Goal: Information Seeking & Learning: Learn about a topic

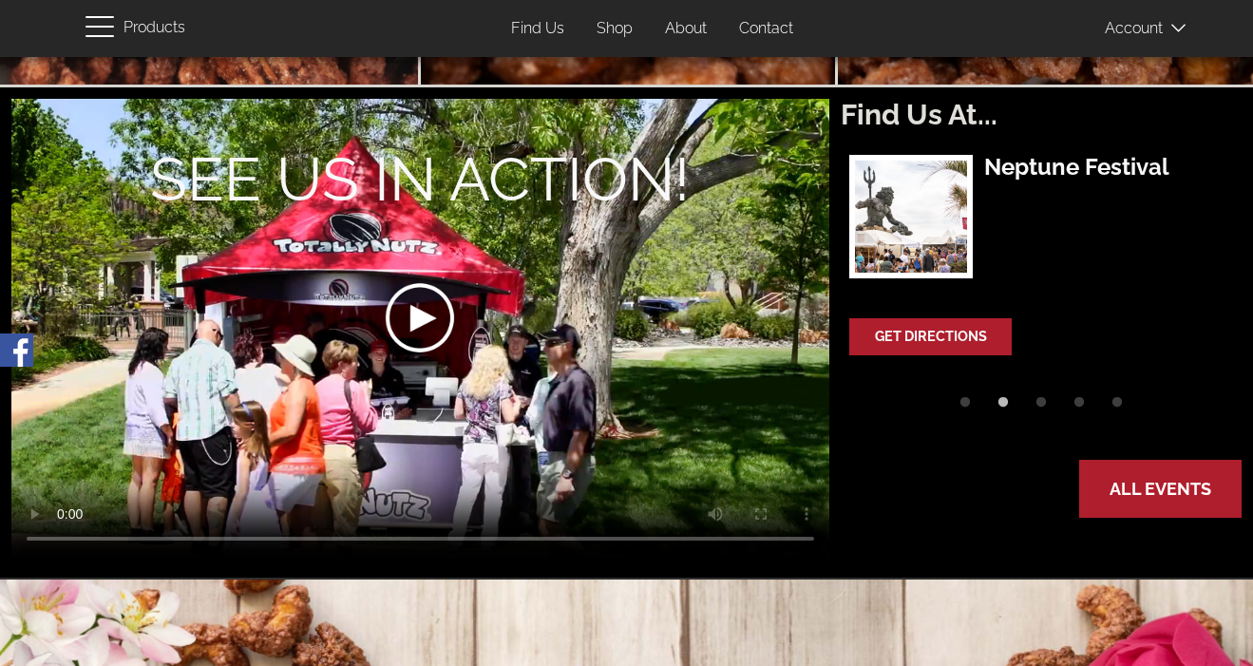
scroll to position [551, 0]
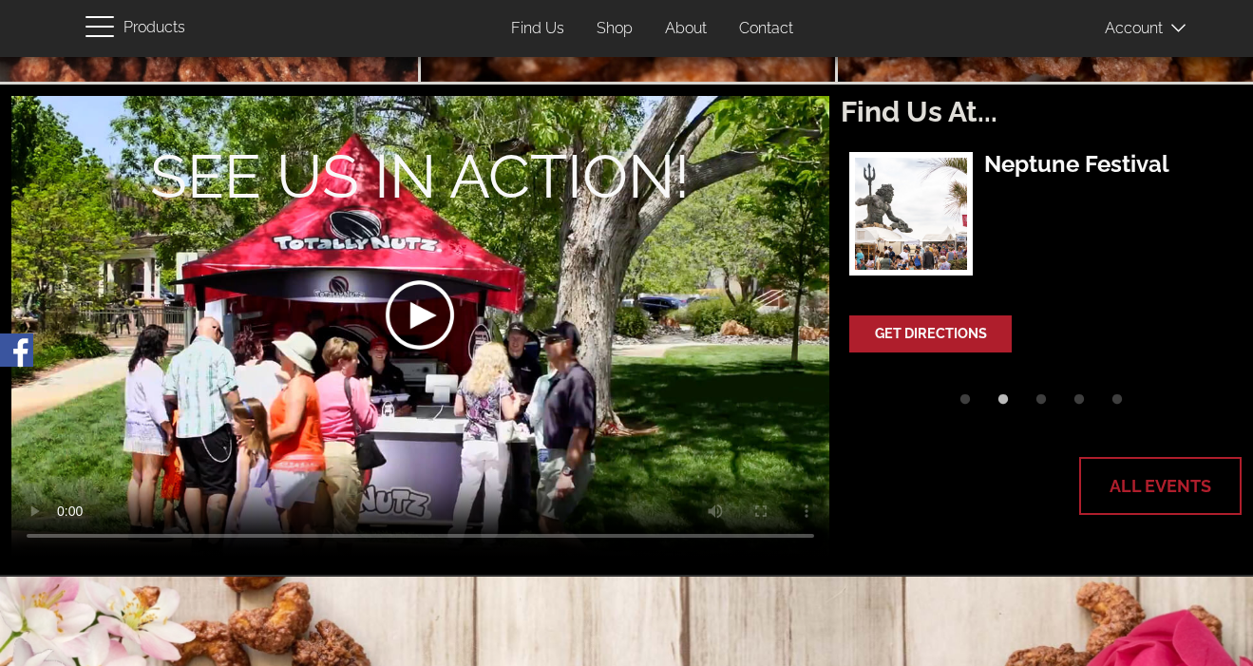
click at [1145, 486] on link "All Events" at bounding box center [1160, 486] width 159 height 55
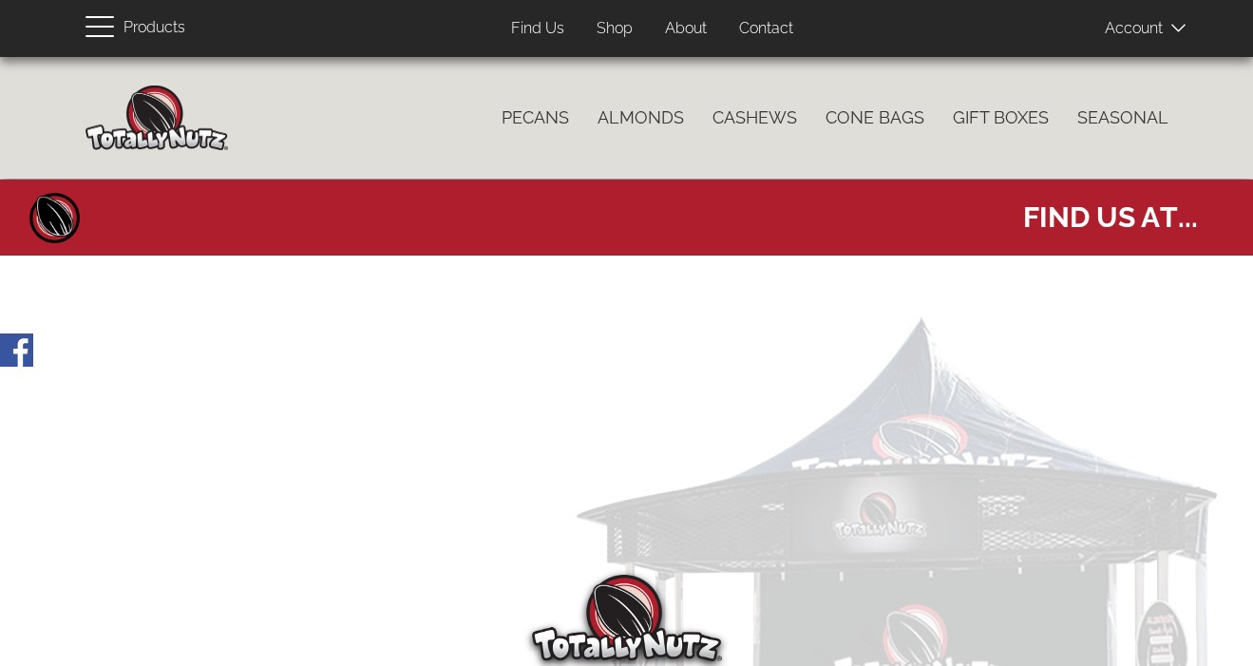
select select
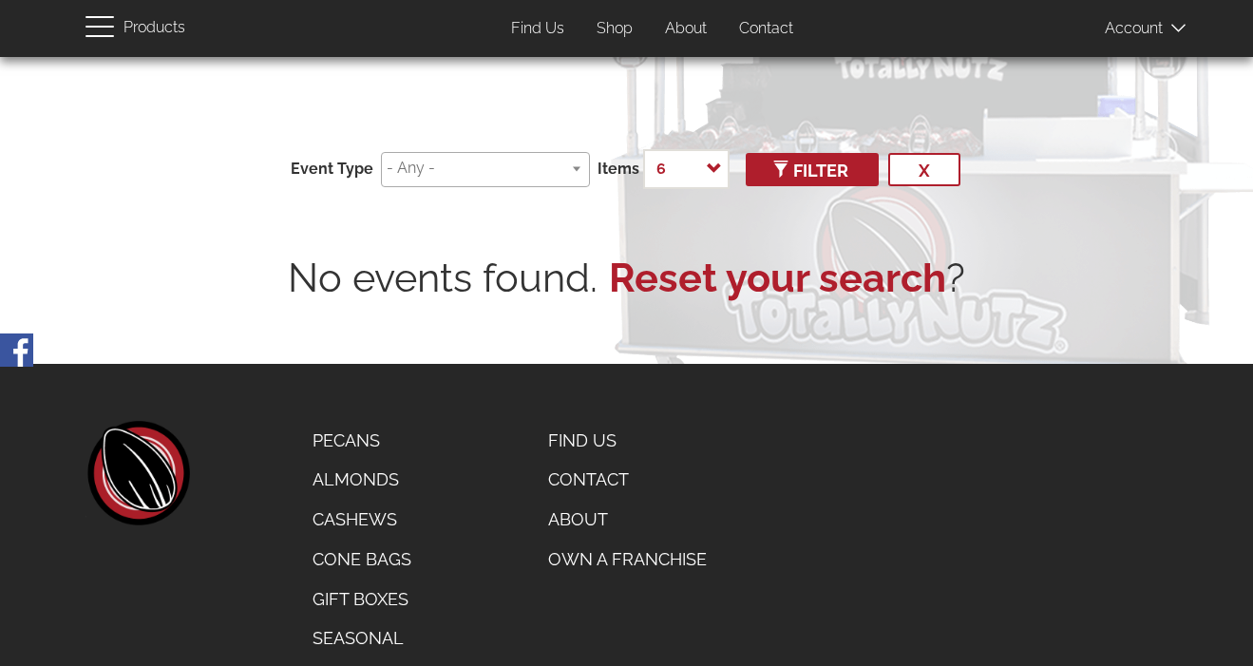
scroll to position [446, 0]
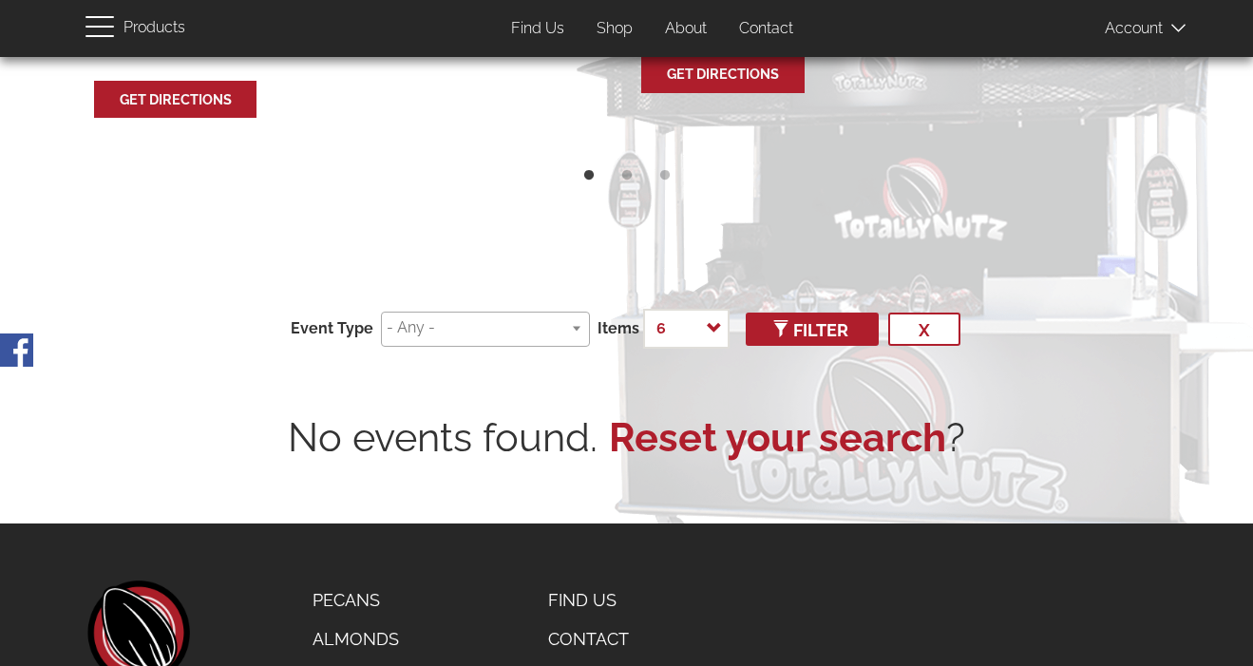
click at [527, 329] on input "search" at bounding box center [482, 328] width 191 height 22
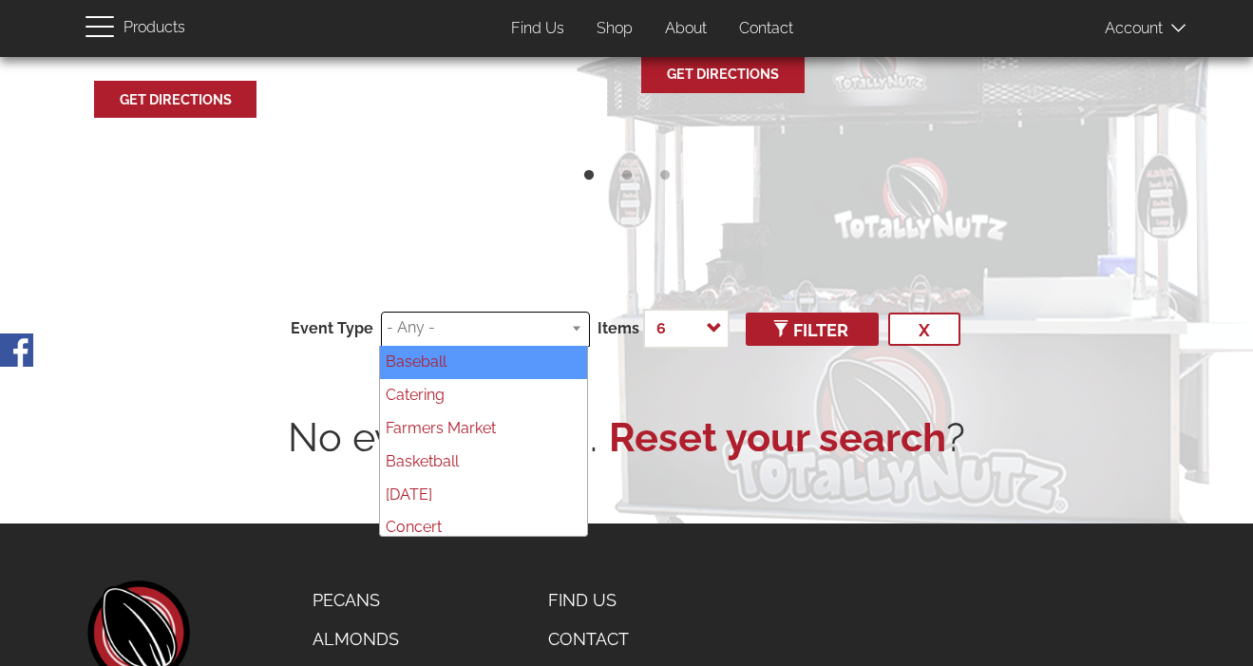
click at [527, 329] on input "search" at bounding box center [482, 328] width 191 height 22
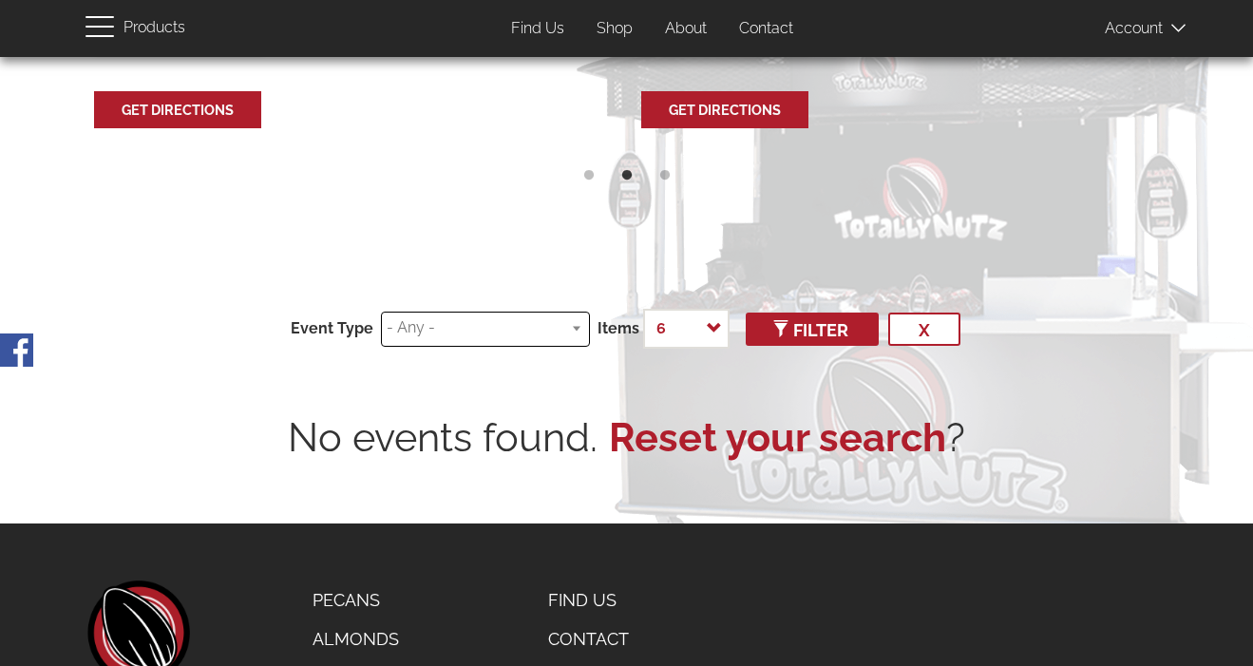
click at [738, 465] on link "Reset your search" at bounding box center [777, 437] width 337 height 56
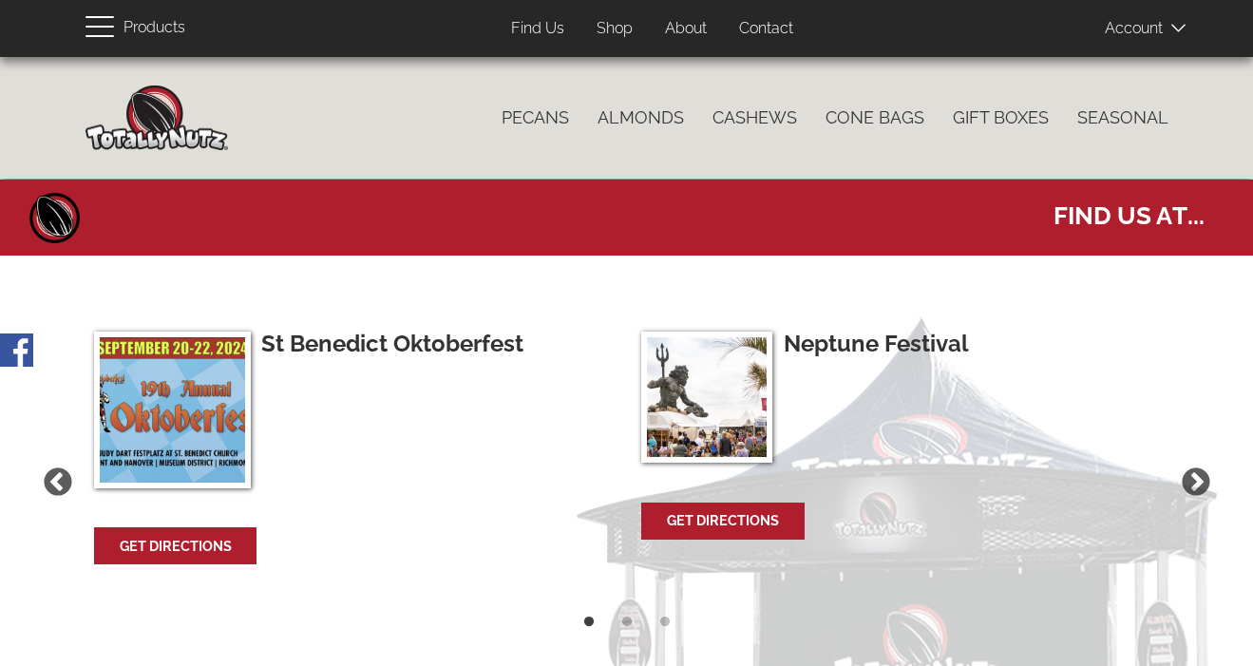
select select
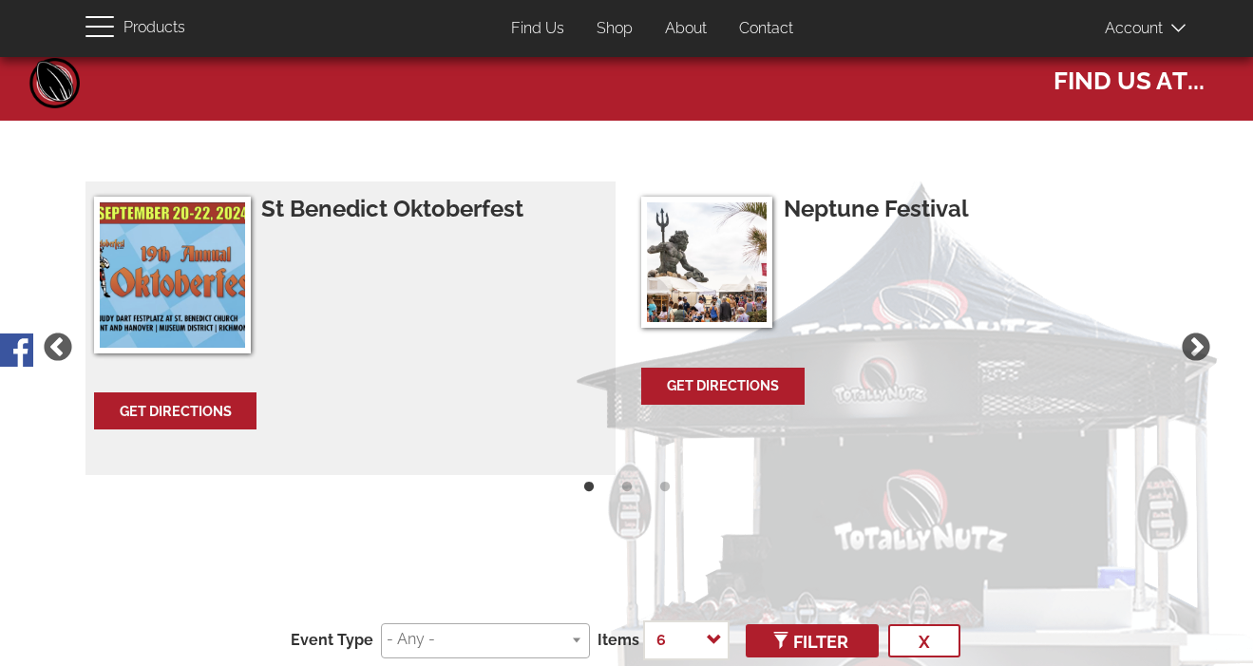
scroll to position [88, 0]
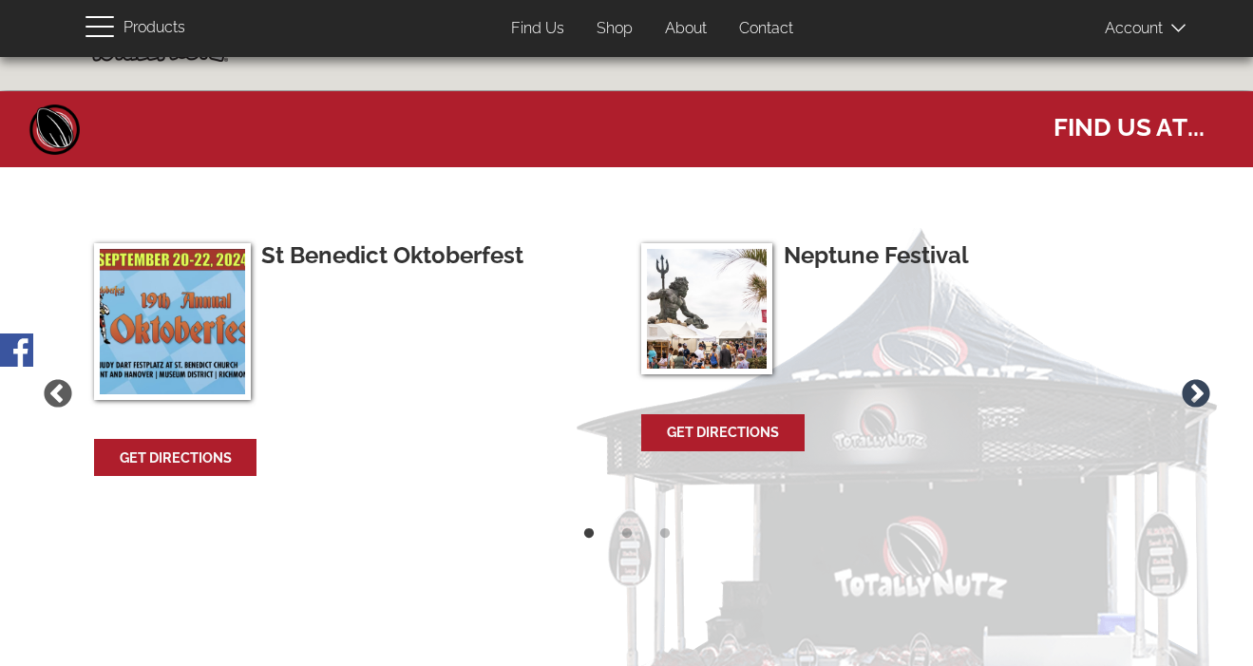
click at [1202, 383] on button "Next" at bounding box center [1196, 394] width 40 height 40
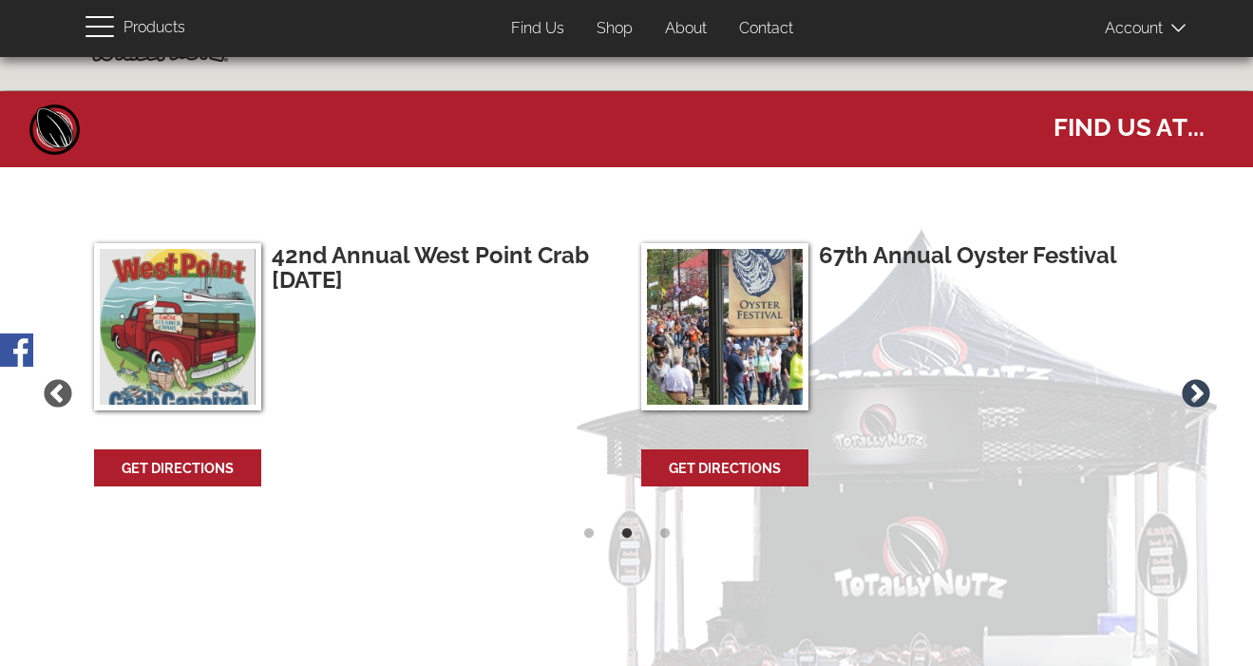
click at [1196, 389] on button "Next" at bounding box center [1196, 394] width 40 height 40
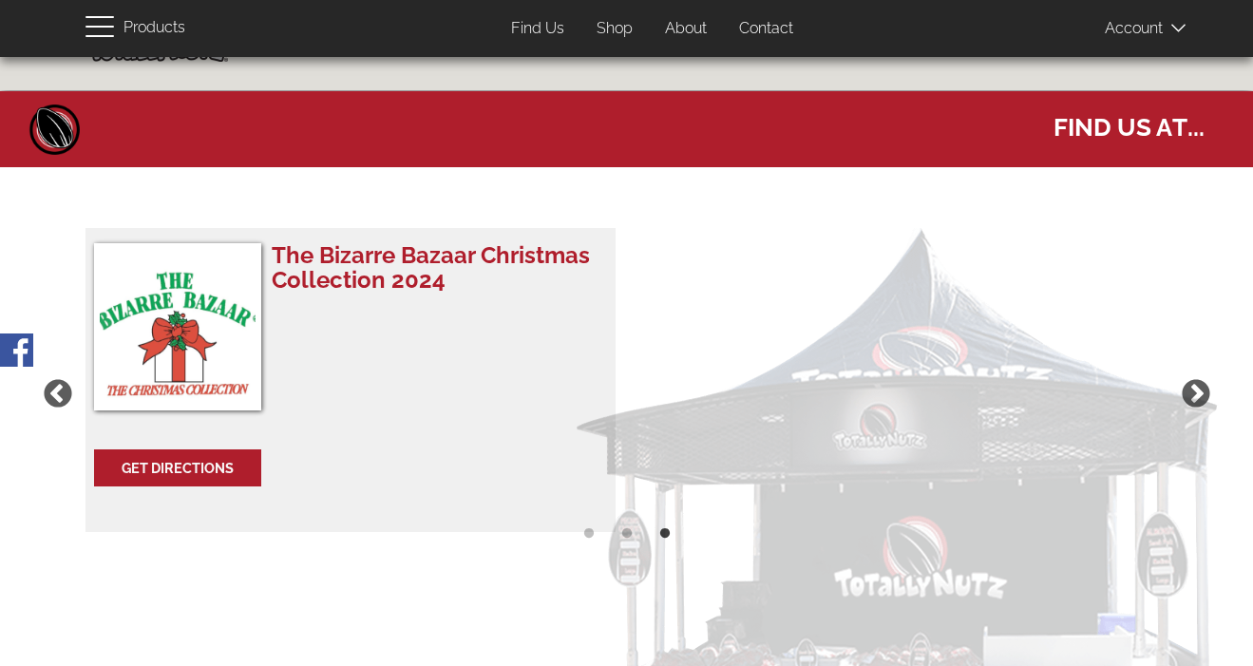
click at [346, 280] on h3 "The Bizarre Bazaar Christmas Collection 2024" at bounding box center [433, 268] width 323 height 50
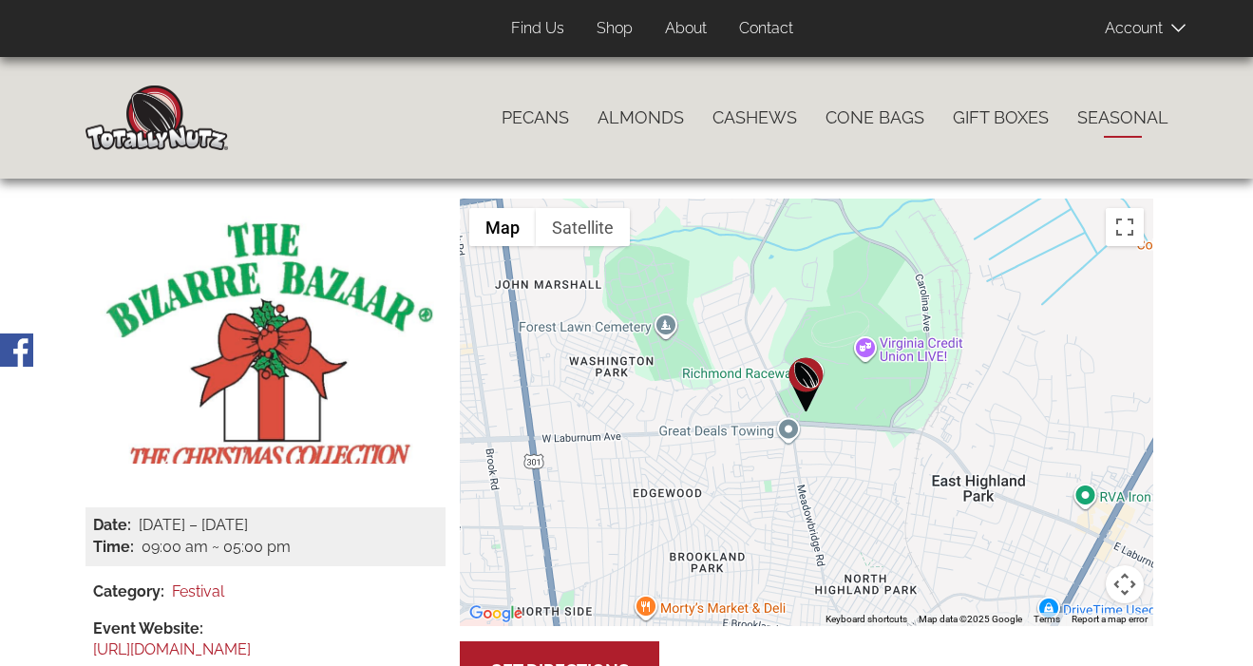
click at [1082, 117] on link "Seasonal" at bounding box center [1123, 118] width 120 height 40
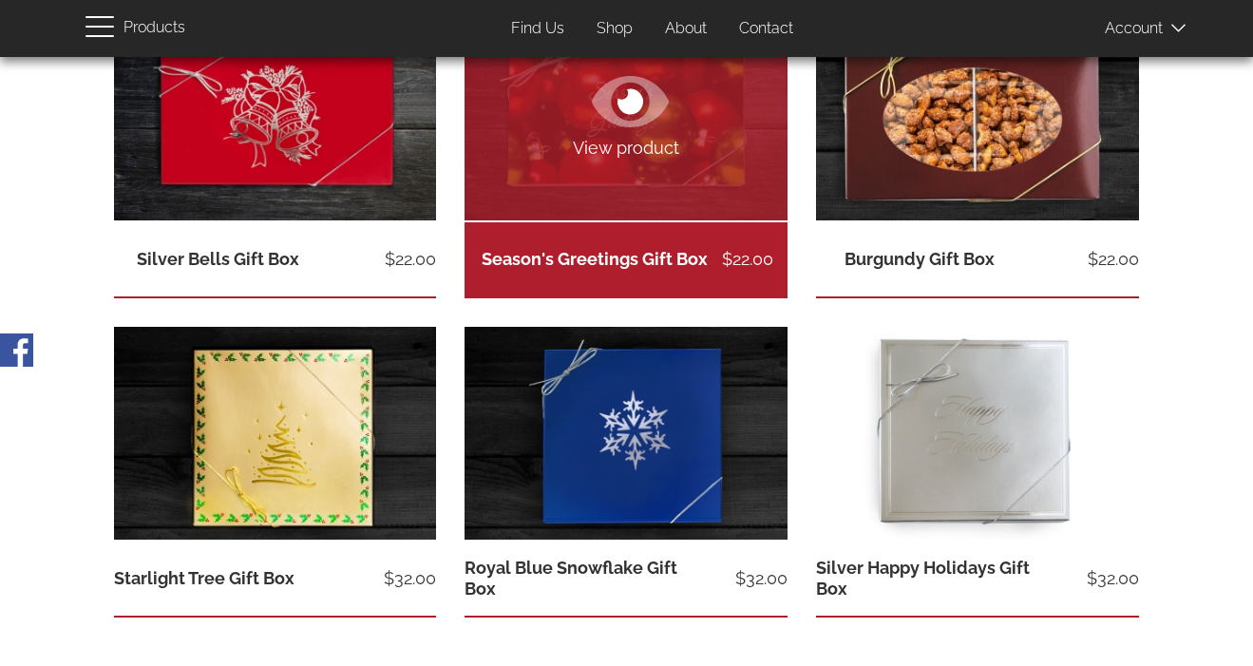
scroll to position [451, 0]
